Goal: Task Accomplishment & Management: Use online tool/utility

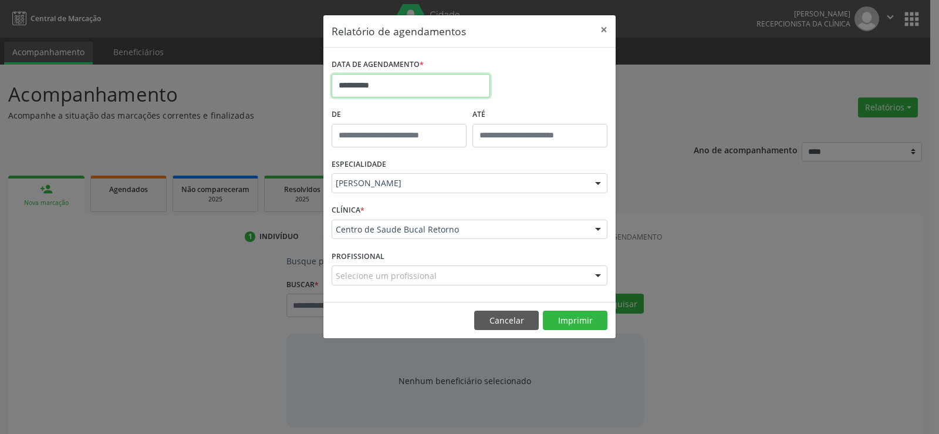
click at [446, 86] on input "**********" at bounding box center [411, 85] width 158 height 23
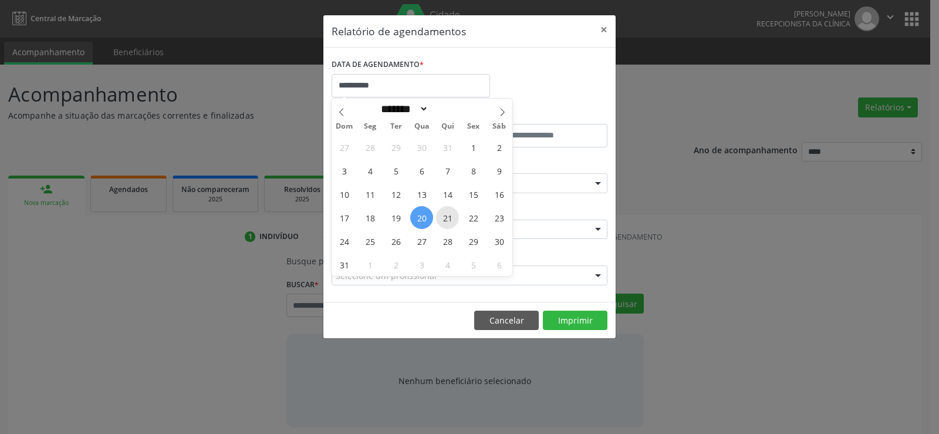
click at [444, 210] on span "21" at bounding box center [447, 217] width 23 height 23
type input "**********"
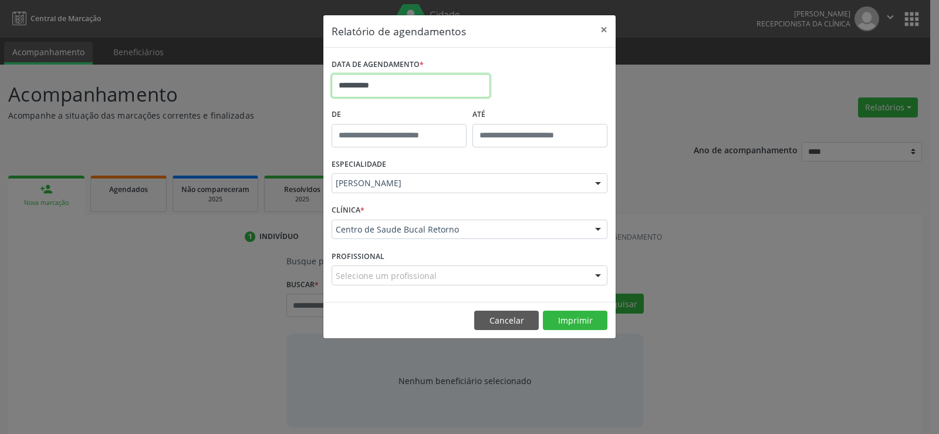
click at [458, 95] on body "Central de Marcação [PERSON_NAME] Recepcionista da clínica  Configurações Sair…" at bounding box center [469, 217] width 939 height 434
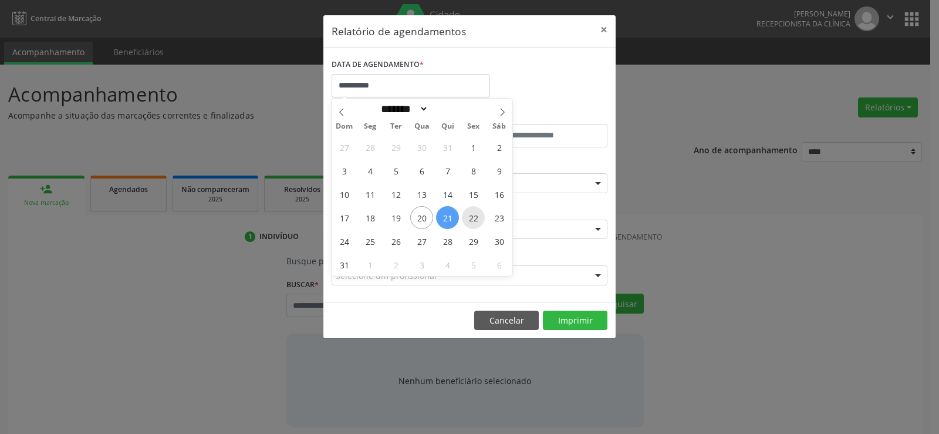
click at [470, 209] on span "22" at bounding box center [473, 217] width 23 height 23
type input "**********"
click at [471, 210] on span "22" at bounding box center [473, 217] width 23 height 23
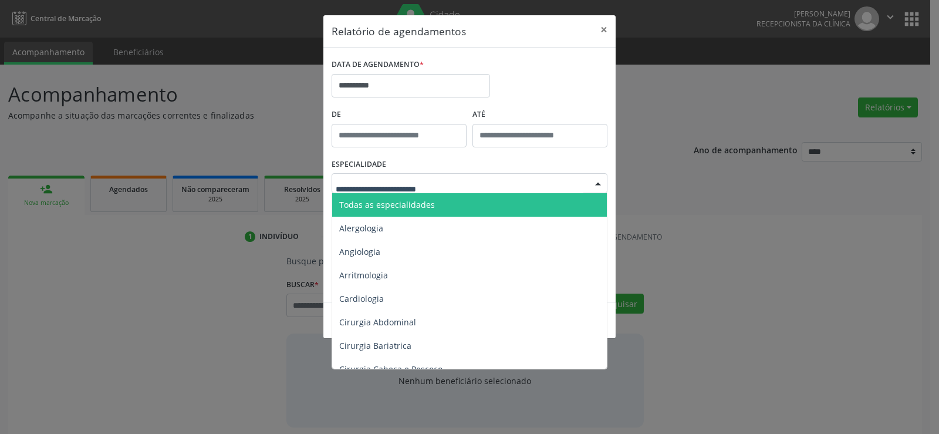
click at [481, 198] on span "Todas as especialidades" at bounding box center [470, 204] width 276 height 23
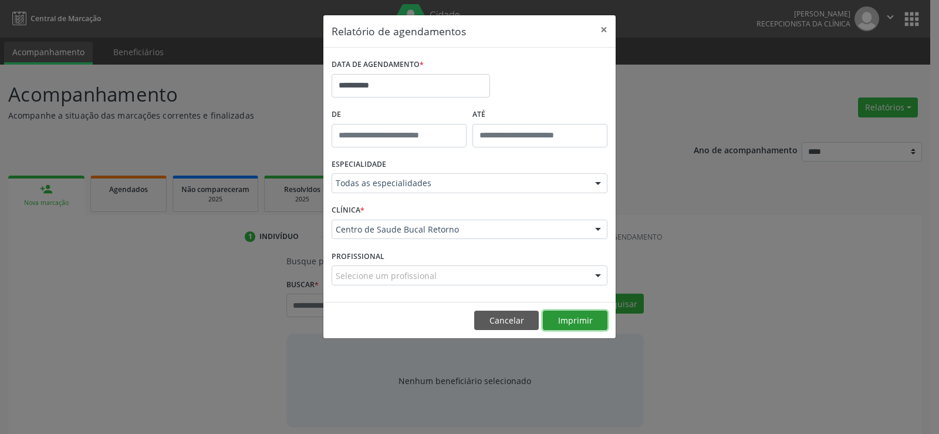
click at [573, 323] on button "Imprimir" at bounding box center [575, 321] width 65 height 20
click at [600, 30] on button "×" at bounding box center [603, 29] width 23 height 29
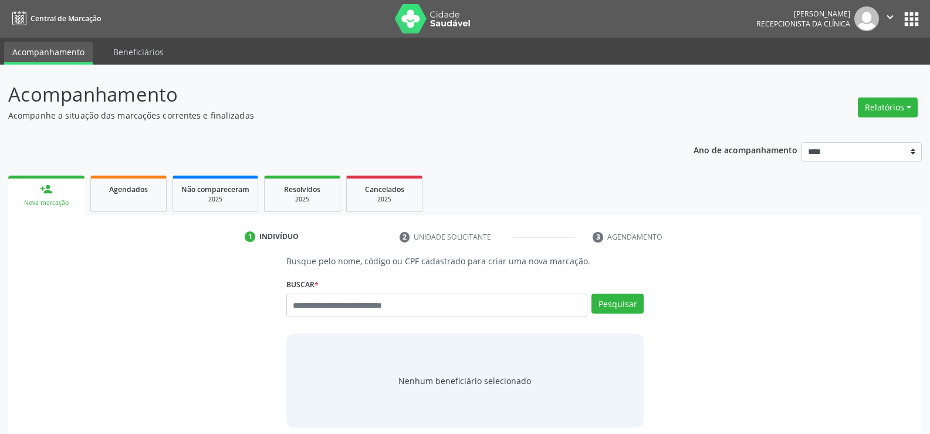
drag, startPoint x: 917, startPoint y: 120, endPoint x: 909, endPoint y: 119, distance: 9.0
click at [916, 121] on div "Relatórios Agendamentos Procedimentos realizados" at bounding box center [888, 107] width 68 height 28
click at [904, 110] on button "Relatórios" at bounding box center [888, 107] width 60 height 20
click at [835, 139] on link "Agendamentos" at bounding box center [855, 132] width 126 height 16
select select "*"
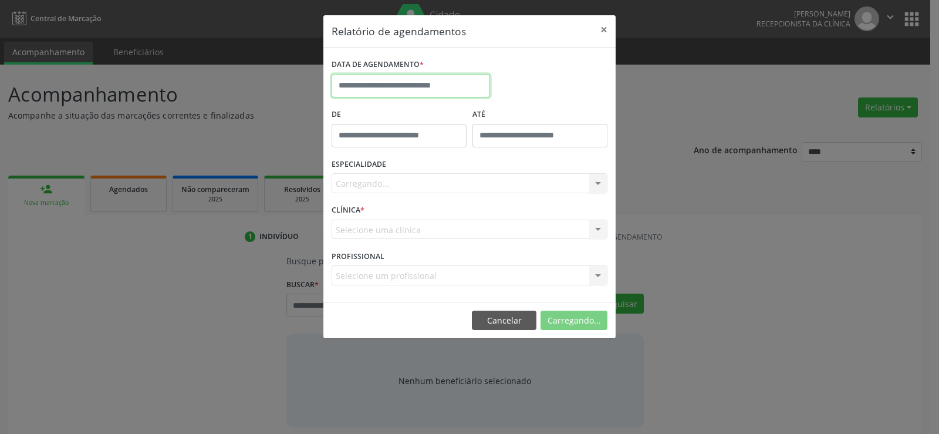
click at [445, 89] on input "text" at bounding box center [411, 85] width 158 height 23
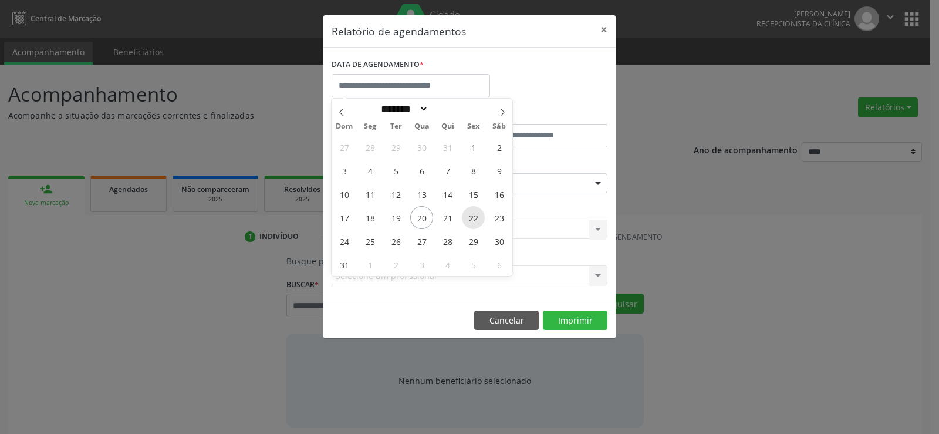
click at [475, 219] on span "22" at bounding box center [473, 217] width 23 height 23
type input "**********"
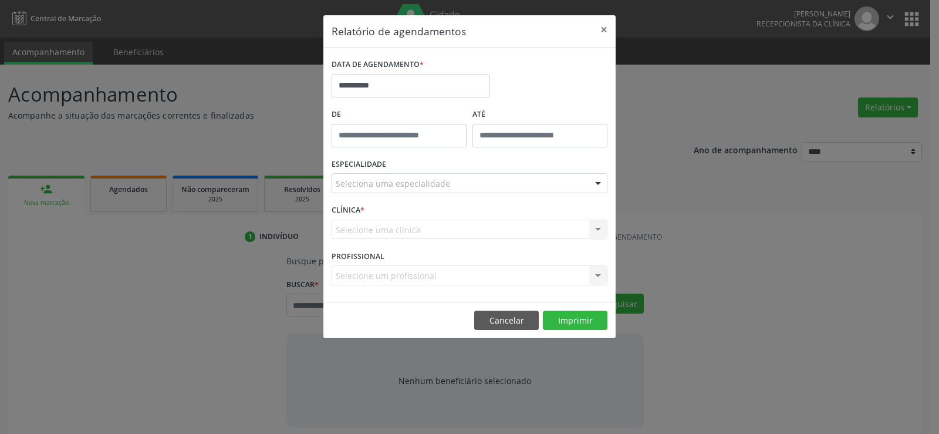
click at [476, 195] on div "ESPECIALIDADE Seleciona uma especialidade Todas as especialidades Alergologia A…" at bounding box center [470, 179] width 282 height 46
click at [470, 185] on div "Seleciona uma especialidade" at bounding box center [470, 183] width 276 height 20
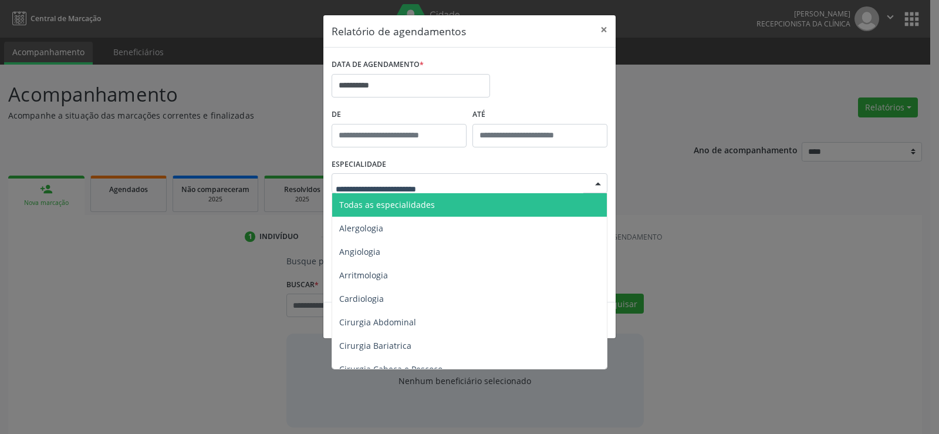
click at [452, 210] on span "Todas as especialidades" at bounding box center [470, 204] width 276 height 23
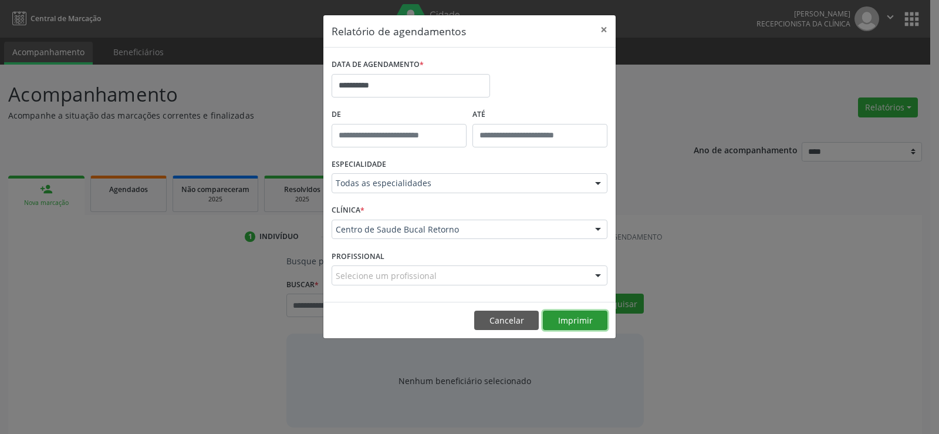
click at [565, 319] on button "Imprimir" at bounding box center [575, 321] width 65 height 20
